Goal: Find contact information: Find contact information

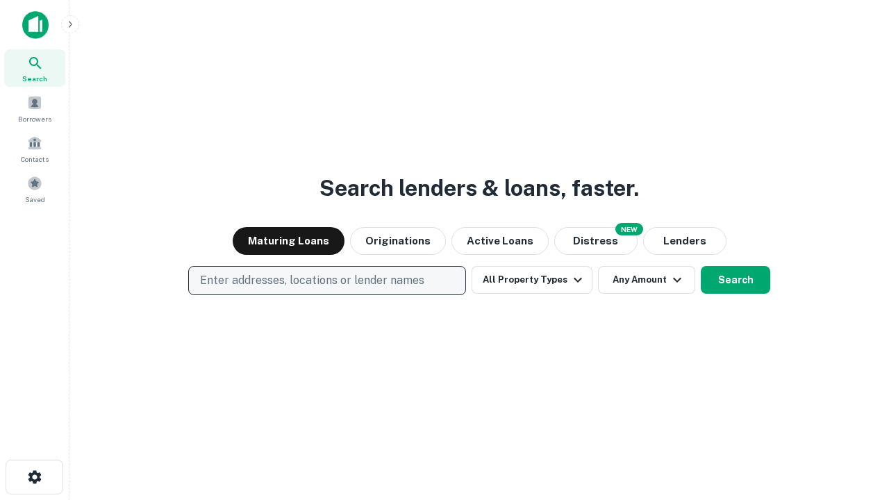
click at [326, 281] on p "Enter addresses, locations or lender names" at bounding box center [312, 280] width 224 height 17
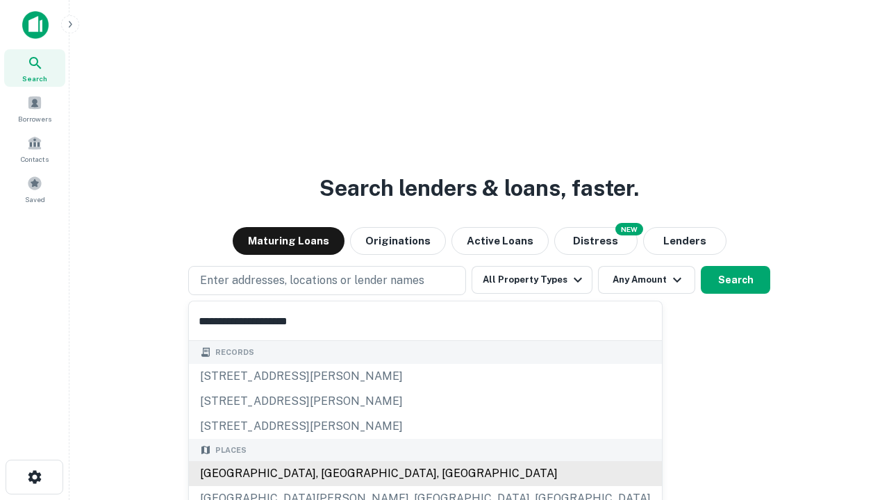
click at [332, 474] on div "[GEOGRAPHIC_DATA], [GEOGRAPHIC_DATA], [GEOGRAPHIC_DATA]" at bounding box center [425, 473] width 473 height 25
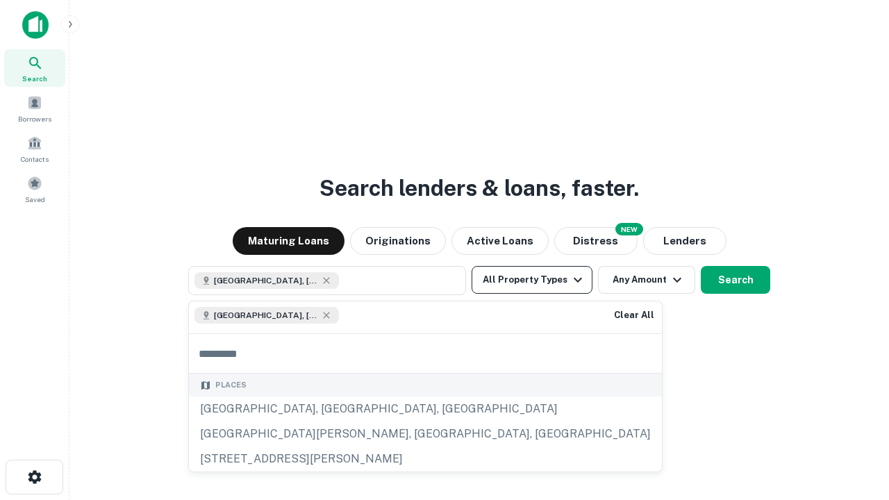
click at [532, 280] on button "All Property Types" at bounding box center [532, 280] width 121 height 28
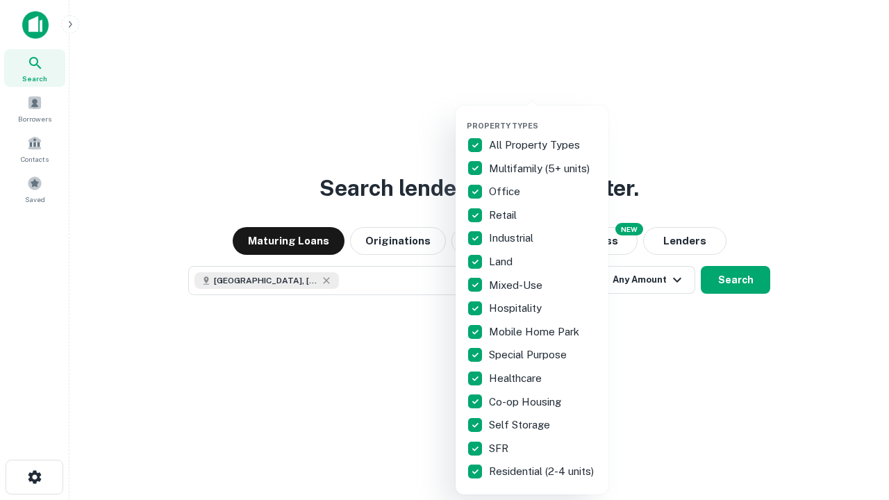
click at [543, 117] on button "button" at bounding box center [543, 117] width 153 height 1
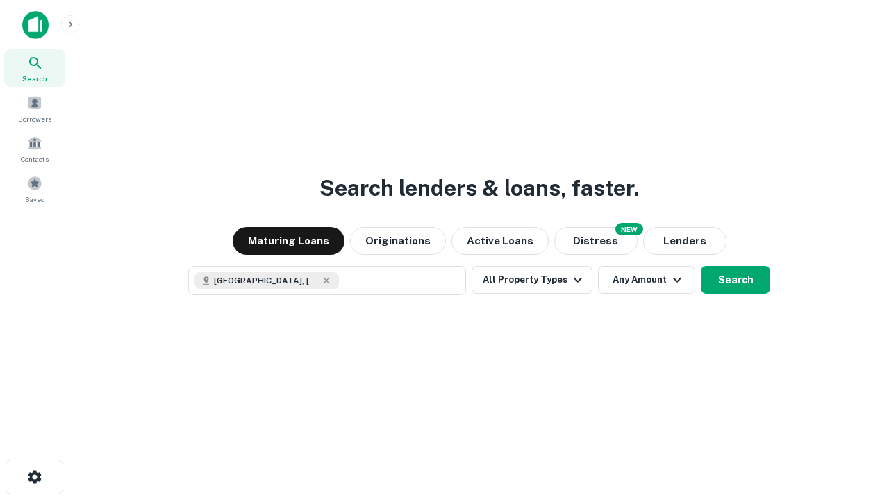
scroll to position [22, 0]
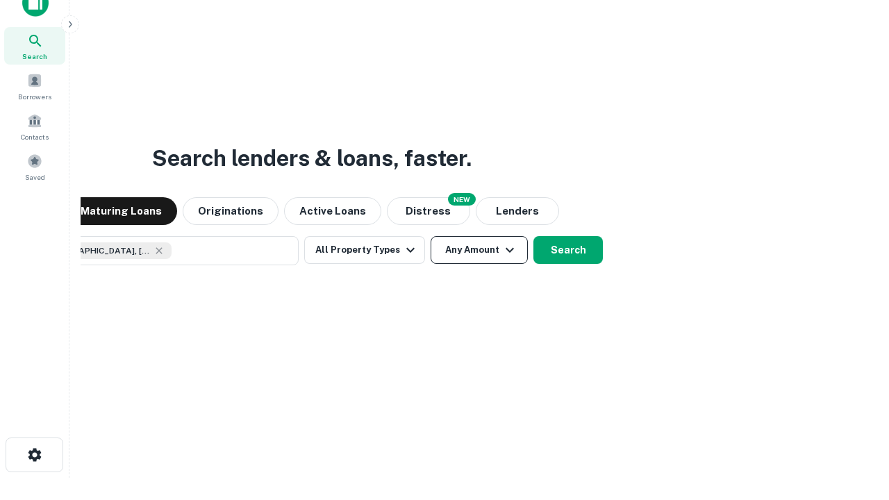
click at [431, 236] on button "Any Amount" at bounding box center [479, 250] width 97 height 28
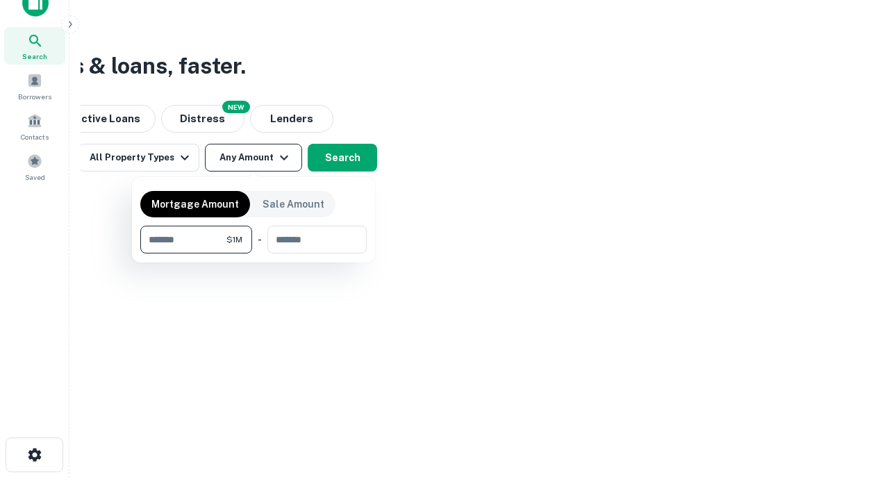
type input "*******"
click at [254, 254] on button "button" at bounding box center [253, 254] width 226 height 1
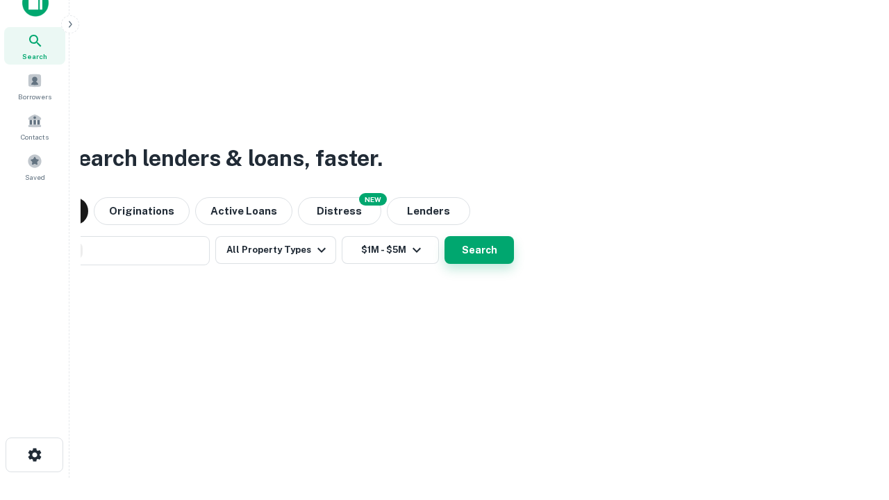
click at [445, 236] on button "Search" at bounding box center [479, 250] width 69 height 28
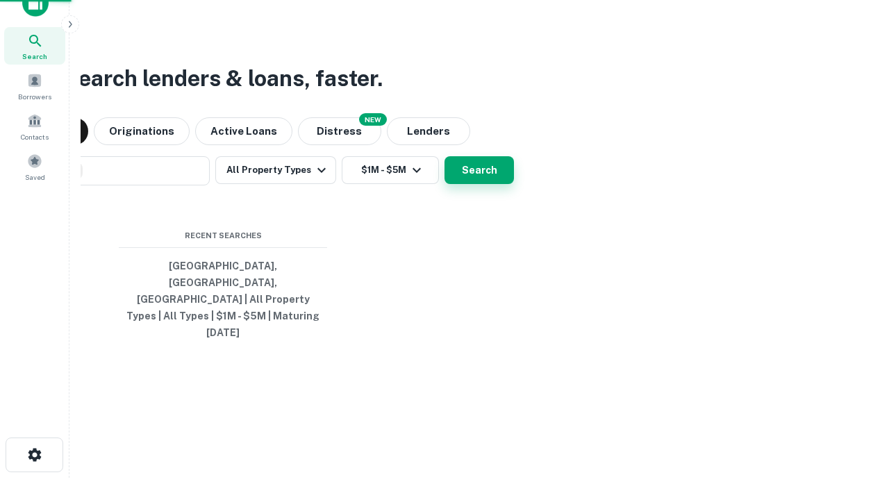
scroll to position [37, 393]
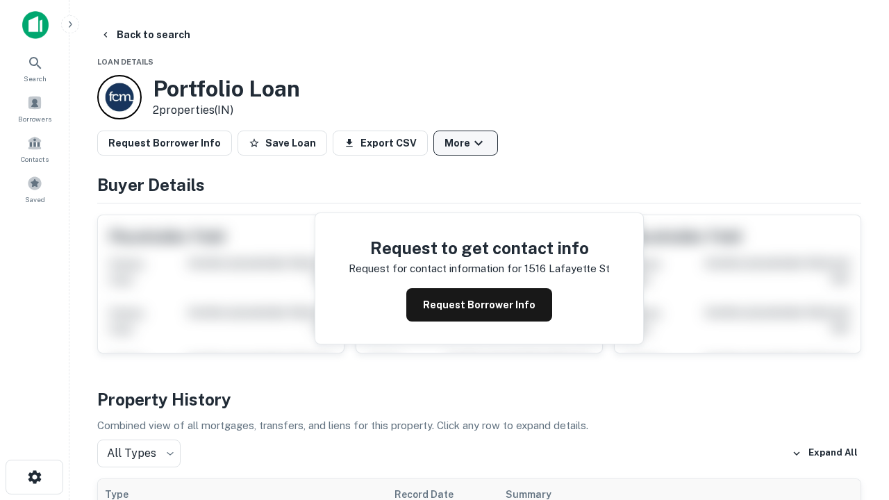
click at [465, 143] on button "More" at bounding box center [465, 143] width 65 height 25
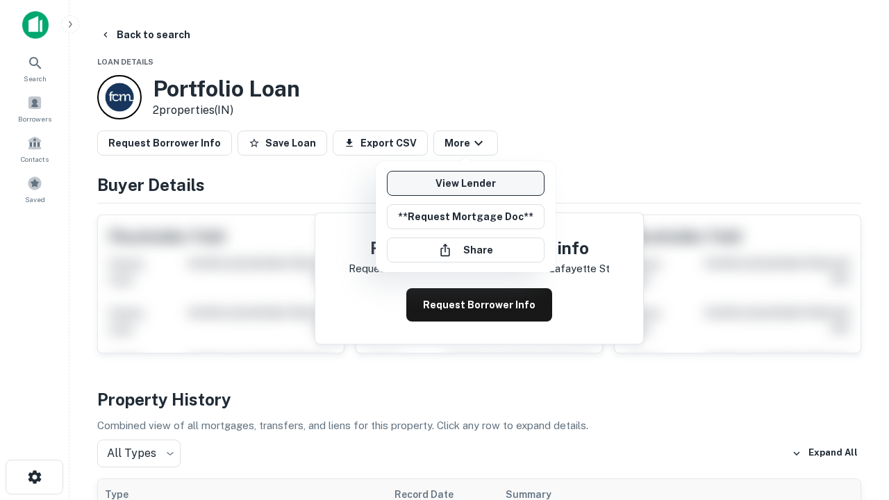
click at [465, 183] on link "View Lender" at bounding box center [466, 183] width 158 height 25
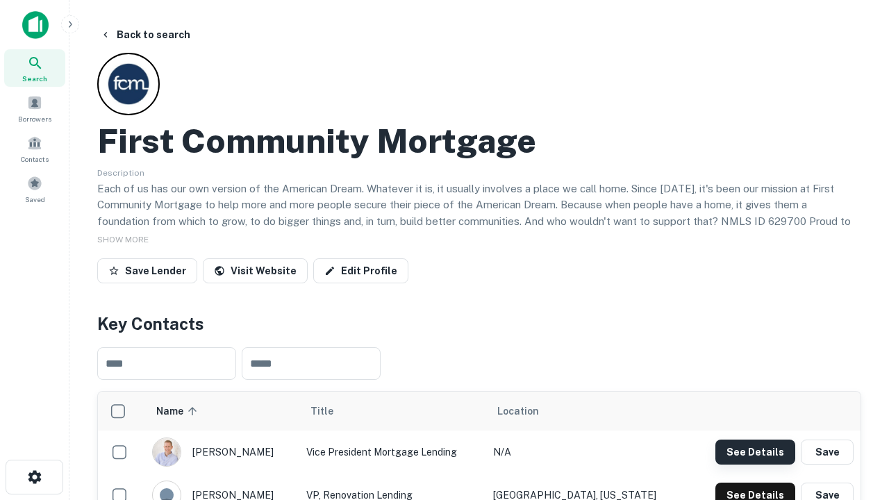
click at [755, 451] on button "See Details" at bounding box center [755, 452] width 80 height 25
click at [34, 477] on icon "button" at bounding box center [34, 477] width 17 height 17
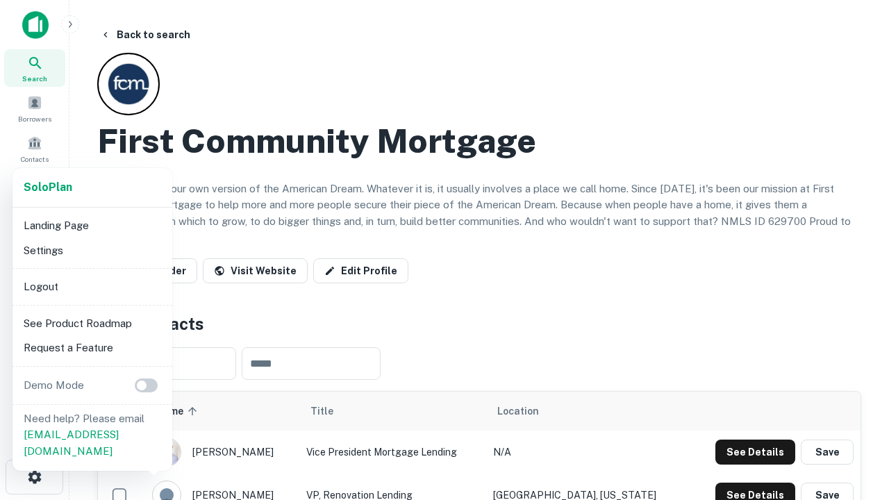
click at [92, 286] on li "Logout" at bounding box center [92, 286] width 149 height 25
